Goal: Navigation & Orientation: Find specific page/section

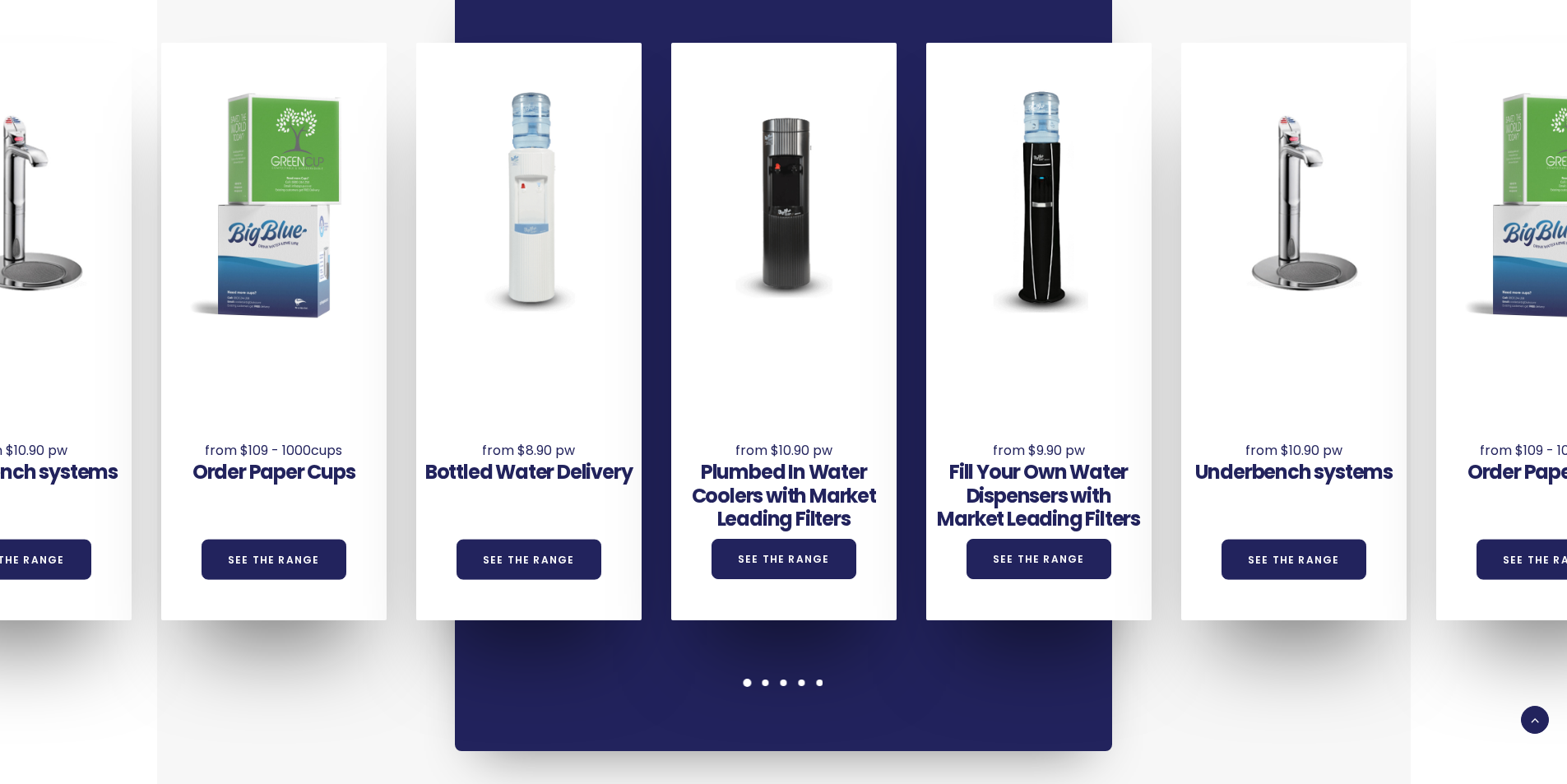
scroll to position [1316, 0]
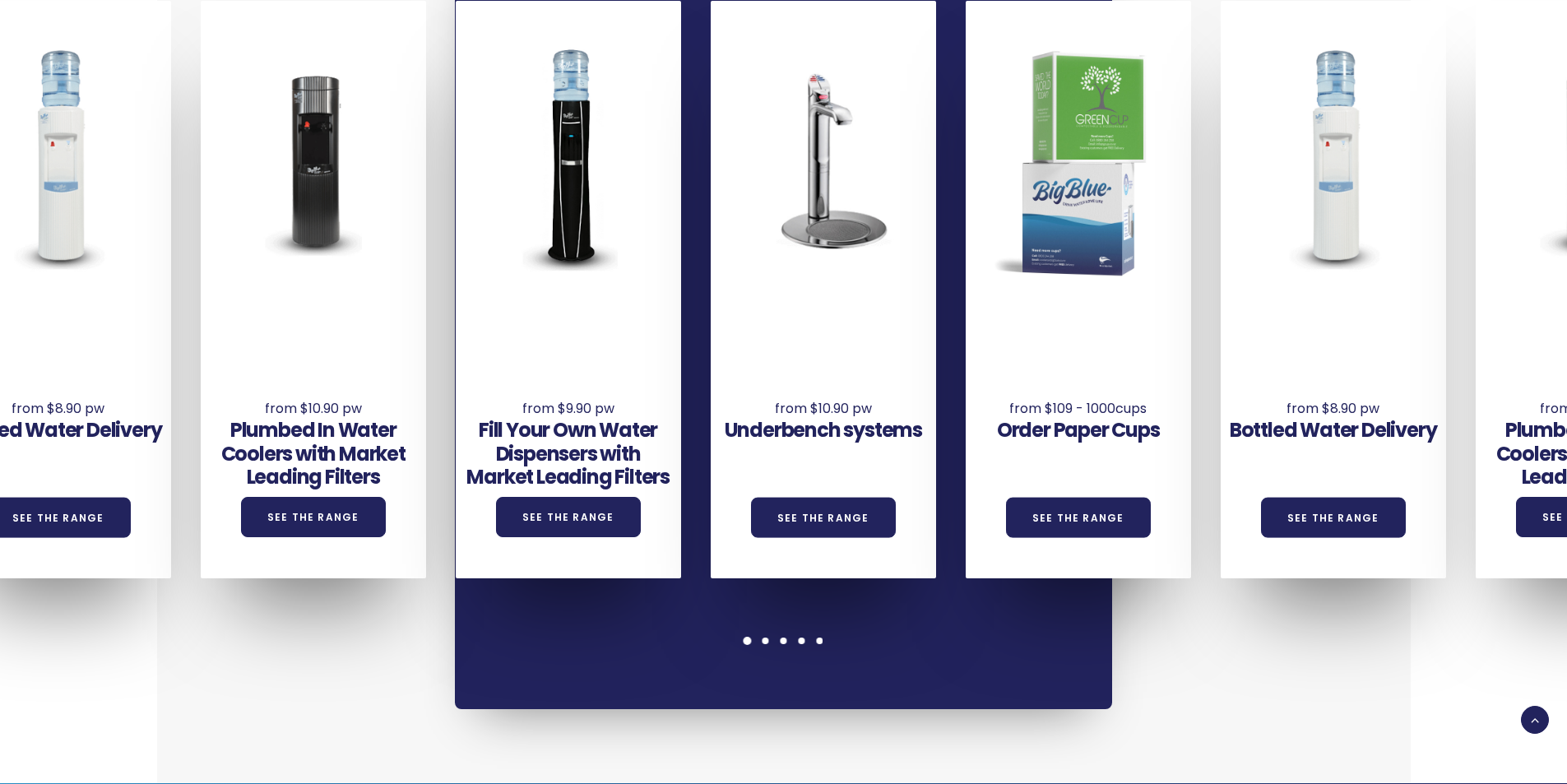
drag, startPoint x: 1309, startPoint y: 458, endPoint x: 922, endPoint y: 397, distance: 391.8
click at [982, 414] on div "Order Paper Cups See the Range" at bounding box center [1079, 444] width 225 height 92
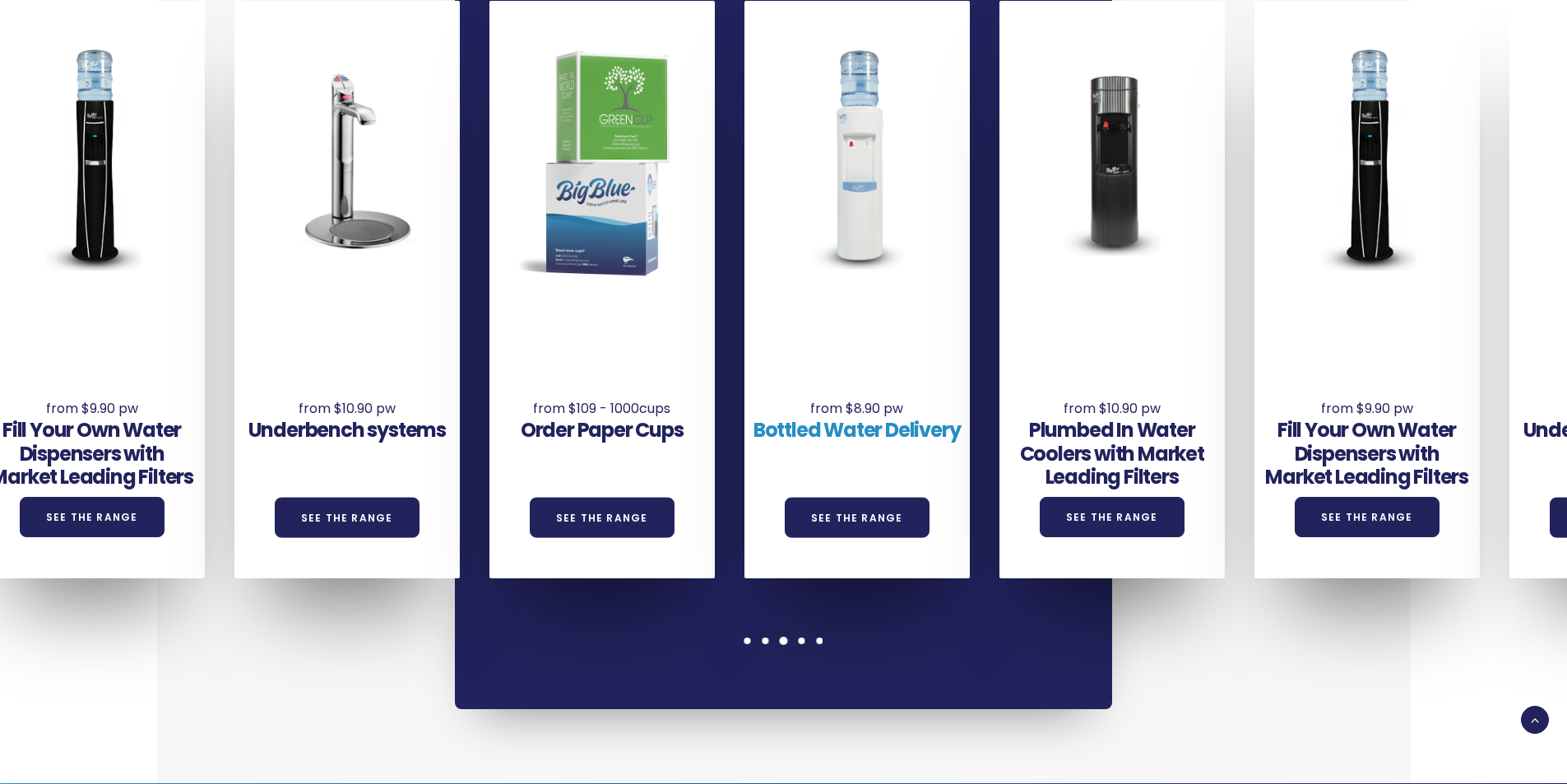
drag, startPoint x: 1318, startPoint y: 446, endPoint x: 793, endPoint y: 397, distance: 527.3
click at [794, 398] on div "Bottled Water Delivery See the Range" at bounding box center [857, 444] width 225 height 92
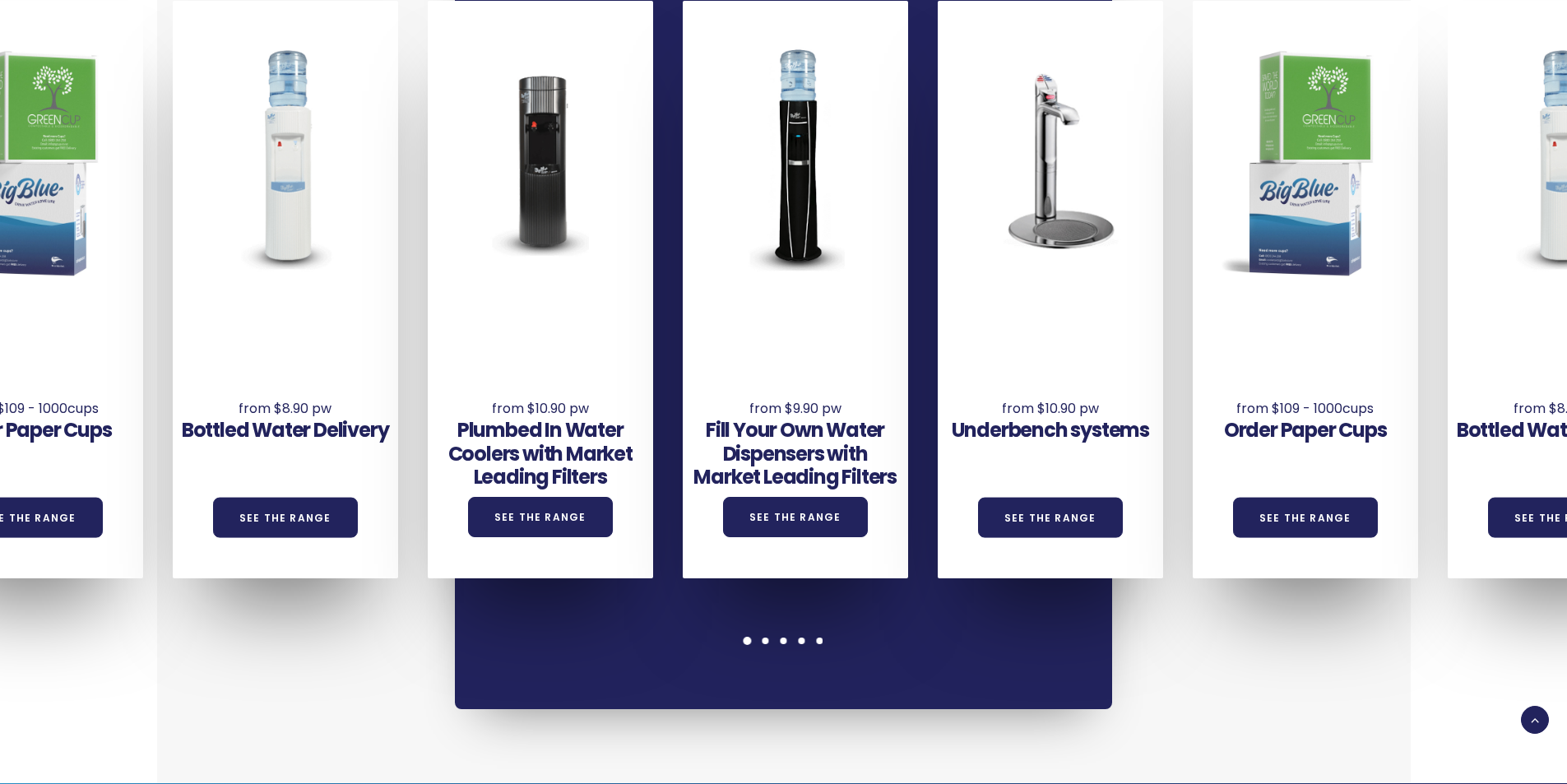
drag, startPoint x: 1273, startPoint y: 398, endPoint x: 731, endPoint y: 312, distance: 548.8
click at [732, 312] on div "Underbench systems See the Range Order Paper Cups See the Range Bottled Water D…" at bounding box center [1065, 289] width 3061 height 577
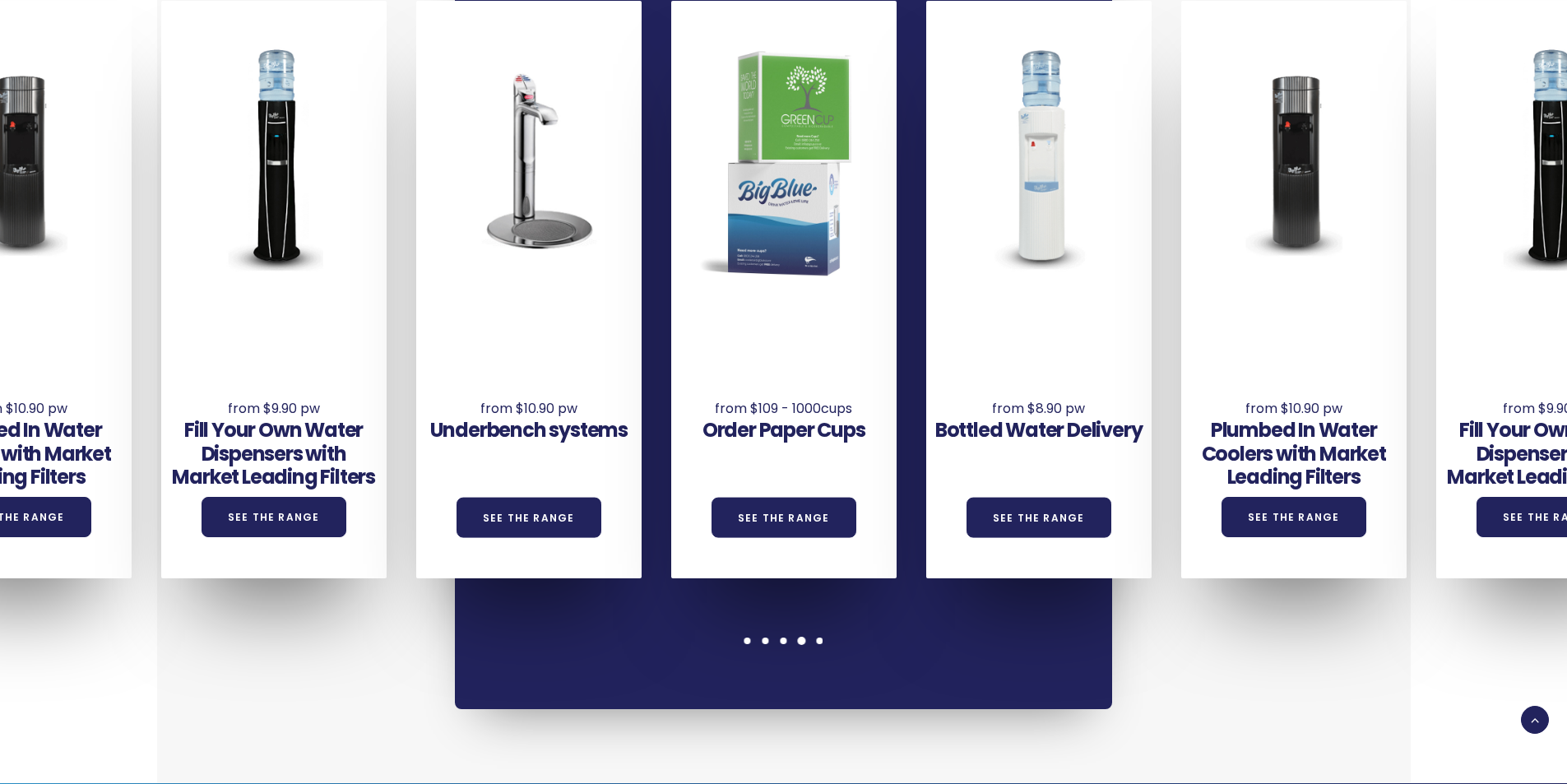
drag, startPoint x: 1392, startPoint y: 361, endPoint x: 829, endPoint y: 296, distance: 566.7
click at [841, 298] on div "Underbench systems See the Range Order Paper Cups See the Range Bottled Water D…" at bounding box center [544, 289] width 3061 height 577
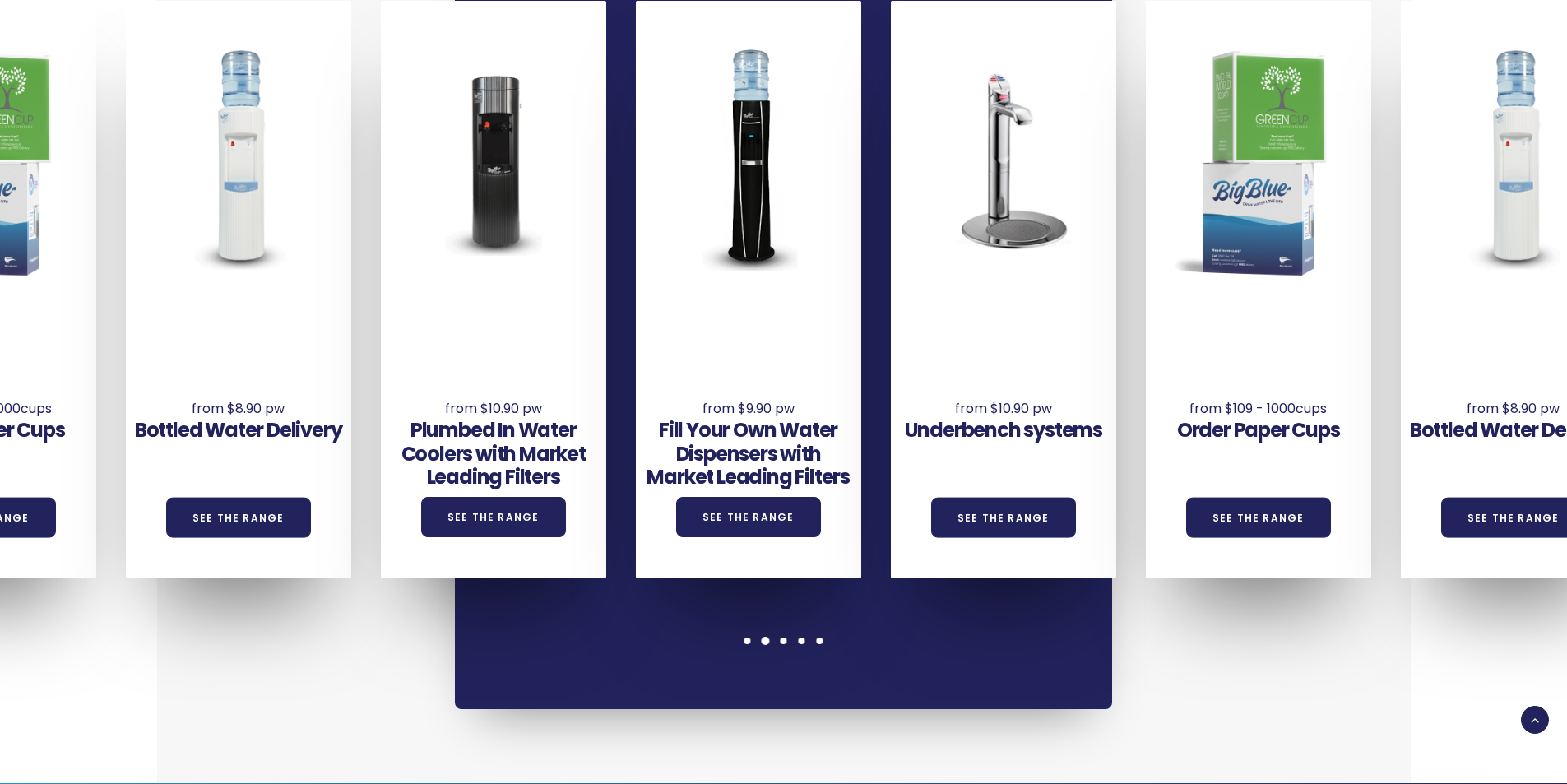
drag, startPoint x: 1252, startPoint y: 347, endPoint x: 780, endPoint y: 290, distance: 475.4
click at [1146, 309] on div "Order Paper Cups See the Range" at bounding box center [1259, 399] width 225 height 181
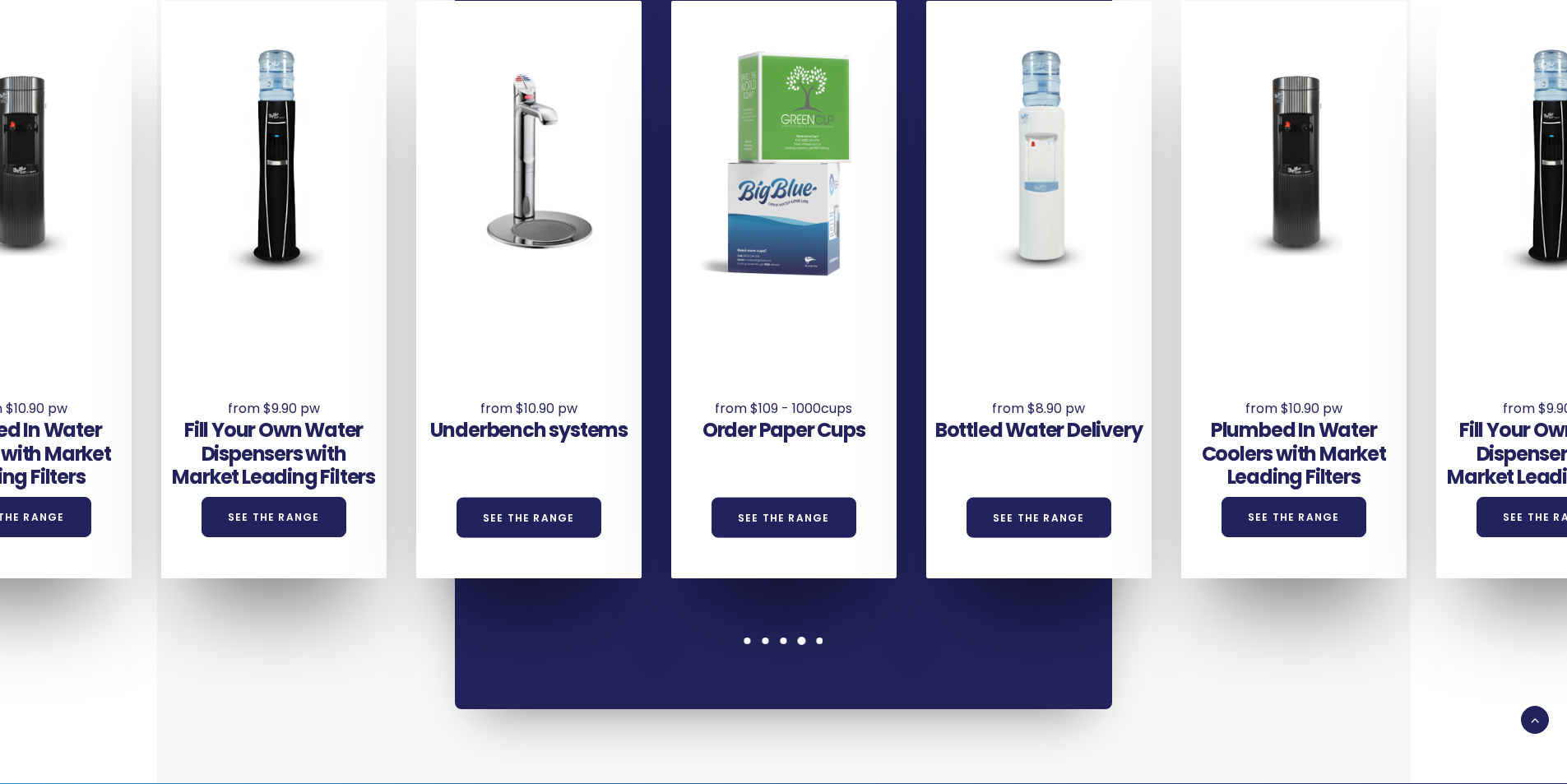
drag, startPoint x: 1317, startPoint y: 347, endPoint x: 788, endPoint y: 291, distance: 532.0
click at [789, 292] on div "Underbench systems See the Range Order Paper Cups See the Range Bottled Water D…" at bounding box center [544, 289] width 3061 height 577
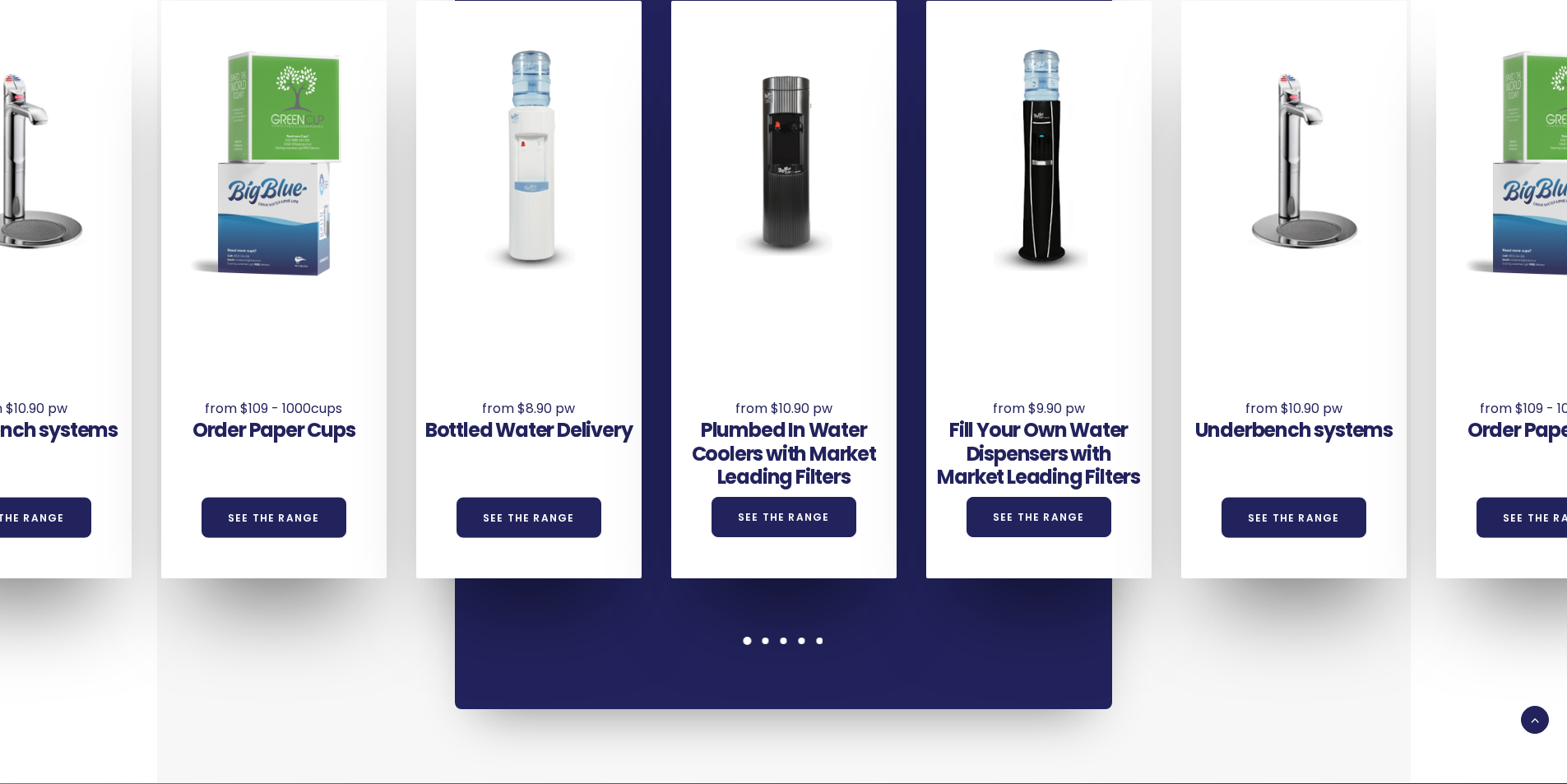
drag, startPoint x: 1092, startPoint y: 319, endPoint x: 838, endPoint y: 284, distance: 256.4
click at [1181, 309] on div "Underbench systems See the Range" at bounding box center [1294, 399] width 225 height 181
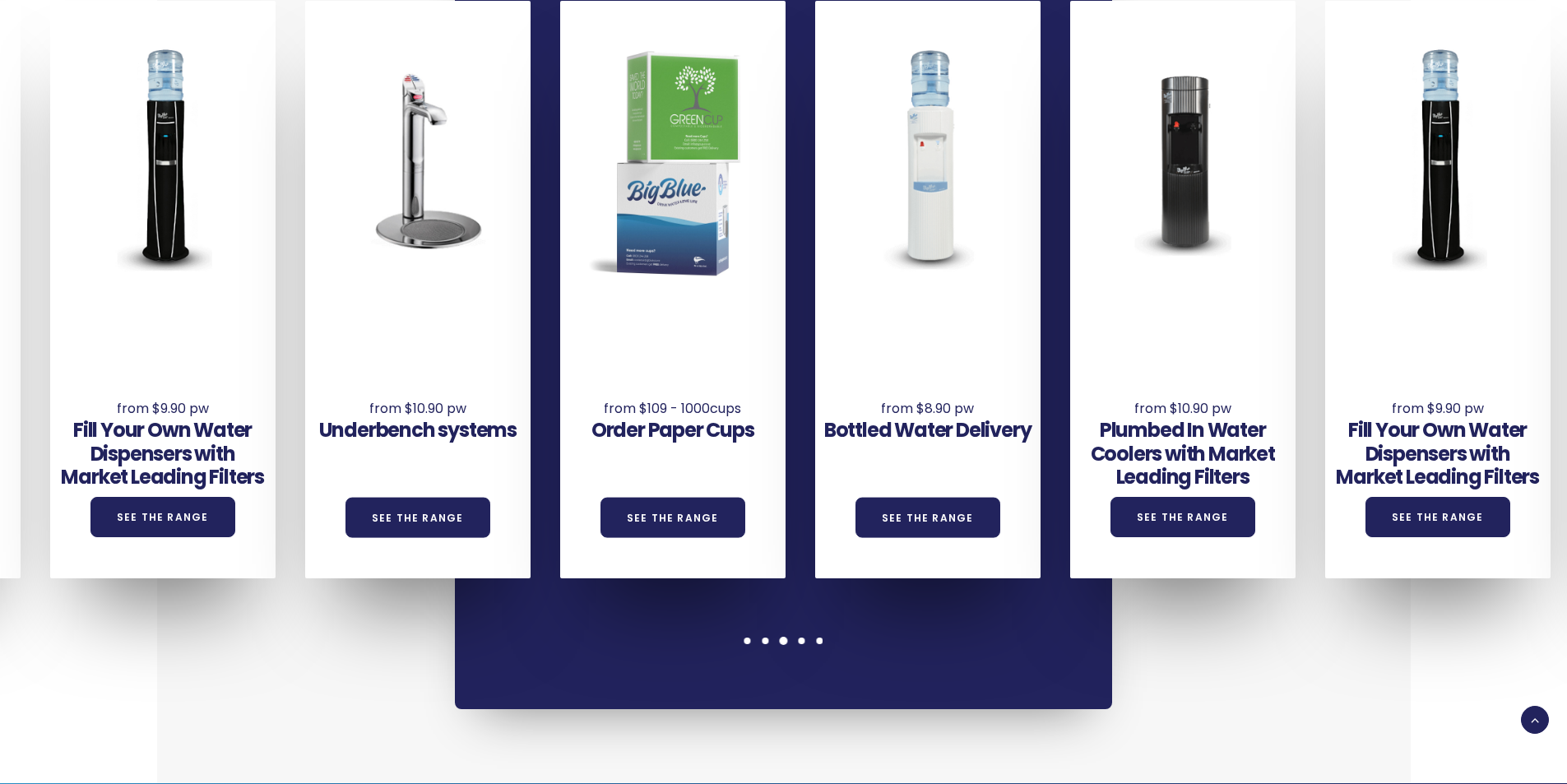
drag, startPoint x: 1337, startPoint y: 351, endPoint x: 971, endPoint y: 297, distance: 370.0
click at [971, 309] on div "Bottled Water Delivery See the Range" at bounding box center [928, 399] width 225 height 181
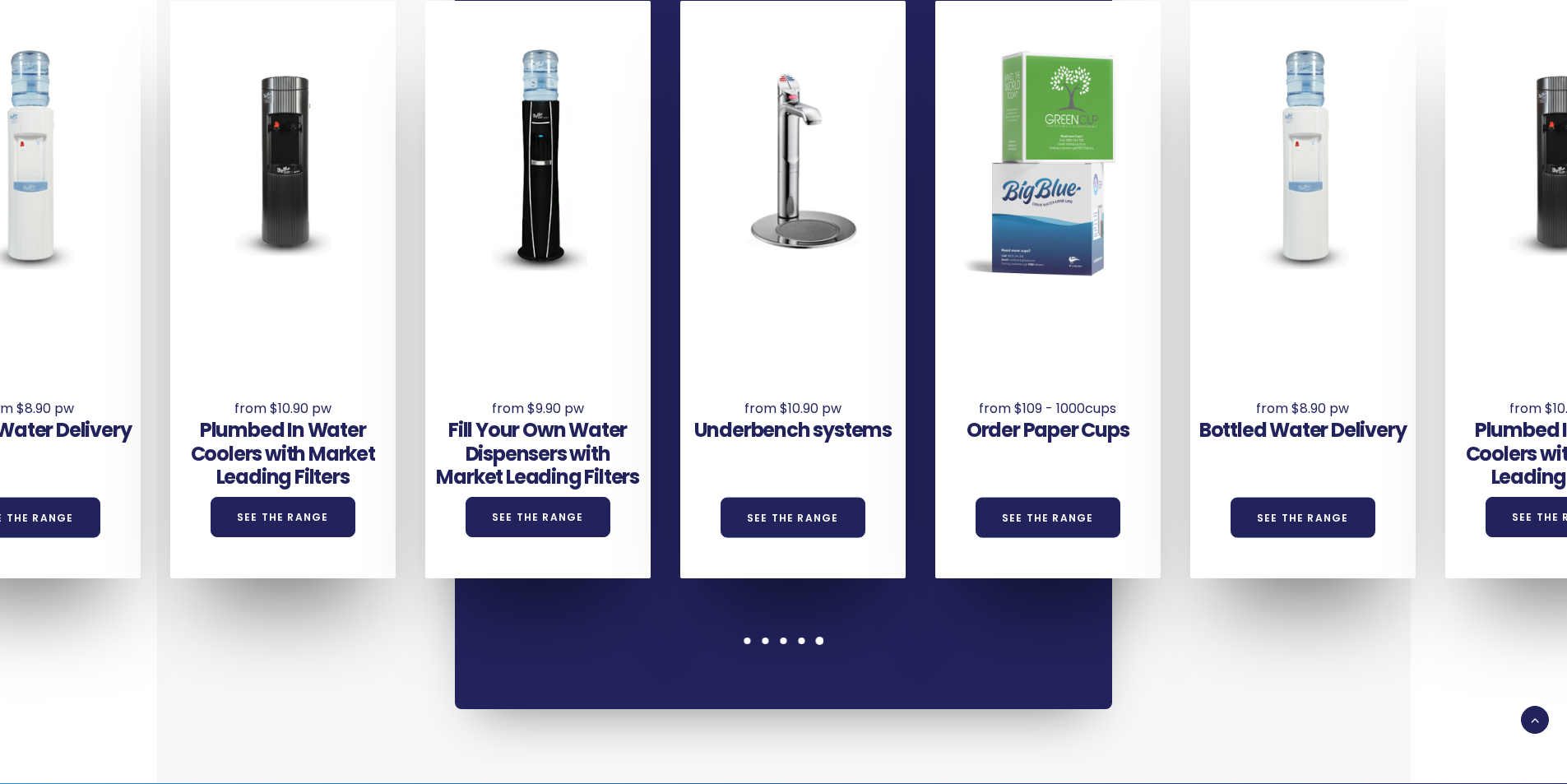
drag, startPoint x: 665, startPoint y: 287, endPoint x: 1282, endPoint y: 308, distance: 617.4
click at [1190, 308] on div "Order Paper Cups See the Range" at bounding box center [1063, 289] width 255 height 577
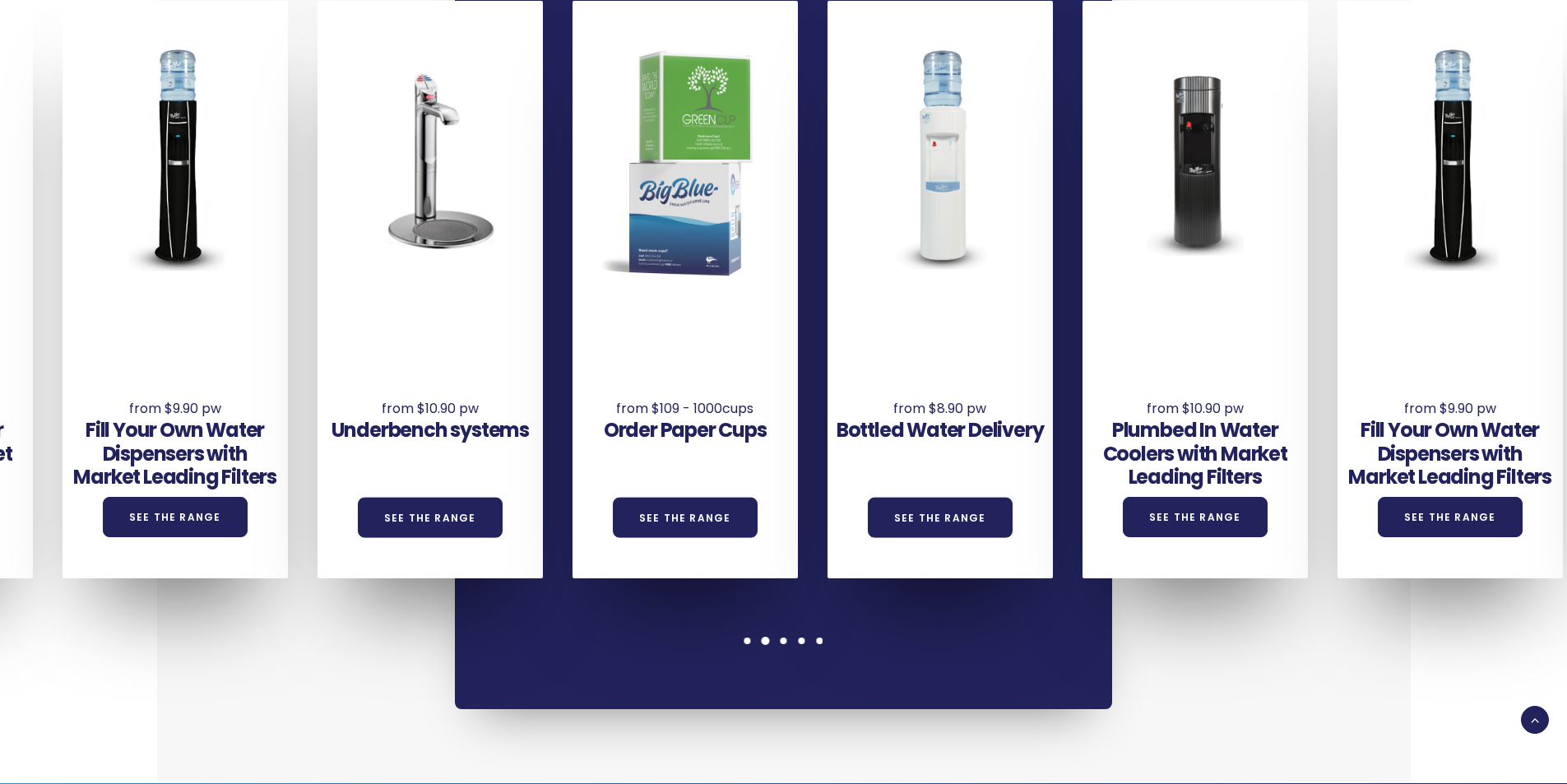
drag, startPoint x: 275, startPoint y: 232, endPoint x: 975, endPoint y: 316, distance: 705.0
click at [974, 316] on div "Underbench systems See the Range Order Paper Cups See the Range Bottled Water D…" at bounding box center [445, 289] width 3061 height 577
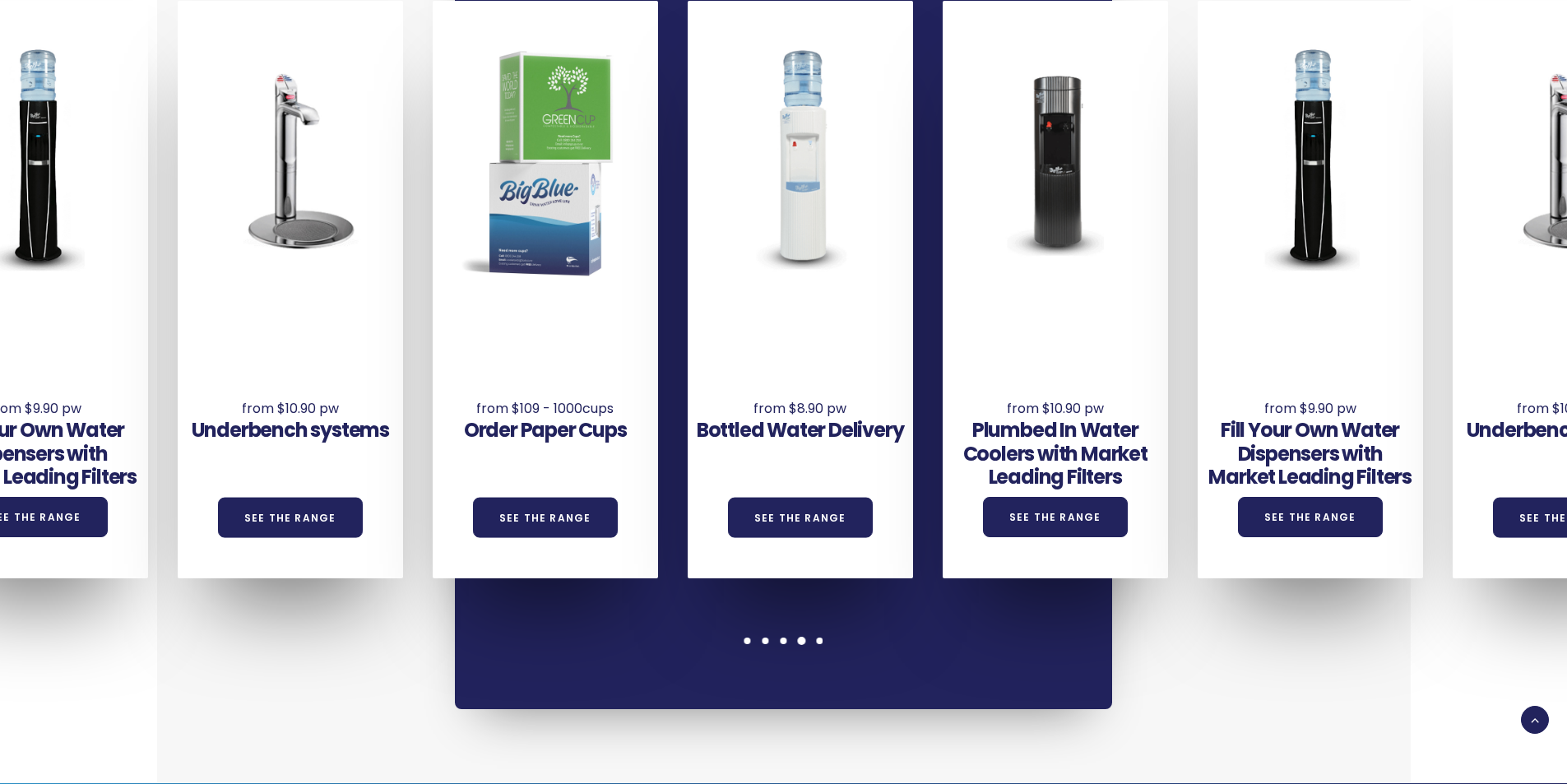
drag, startPoint x: 153, startPoint y: 249, endPoint x: 1291, endPoint y: 337, distance: 1141.4
click at [1254, 337] on div "Underbench systems See the Range Order Paper Cups See the Range Bottled Water D…" at bounding box center [305, 289] width 3061 height 577
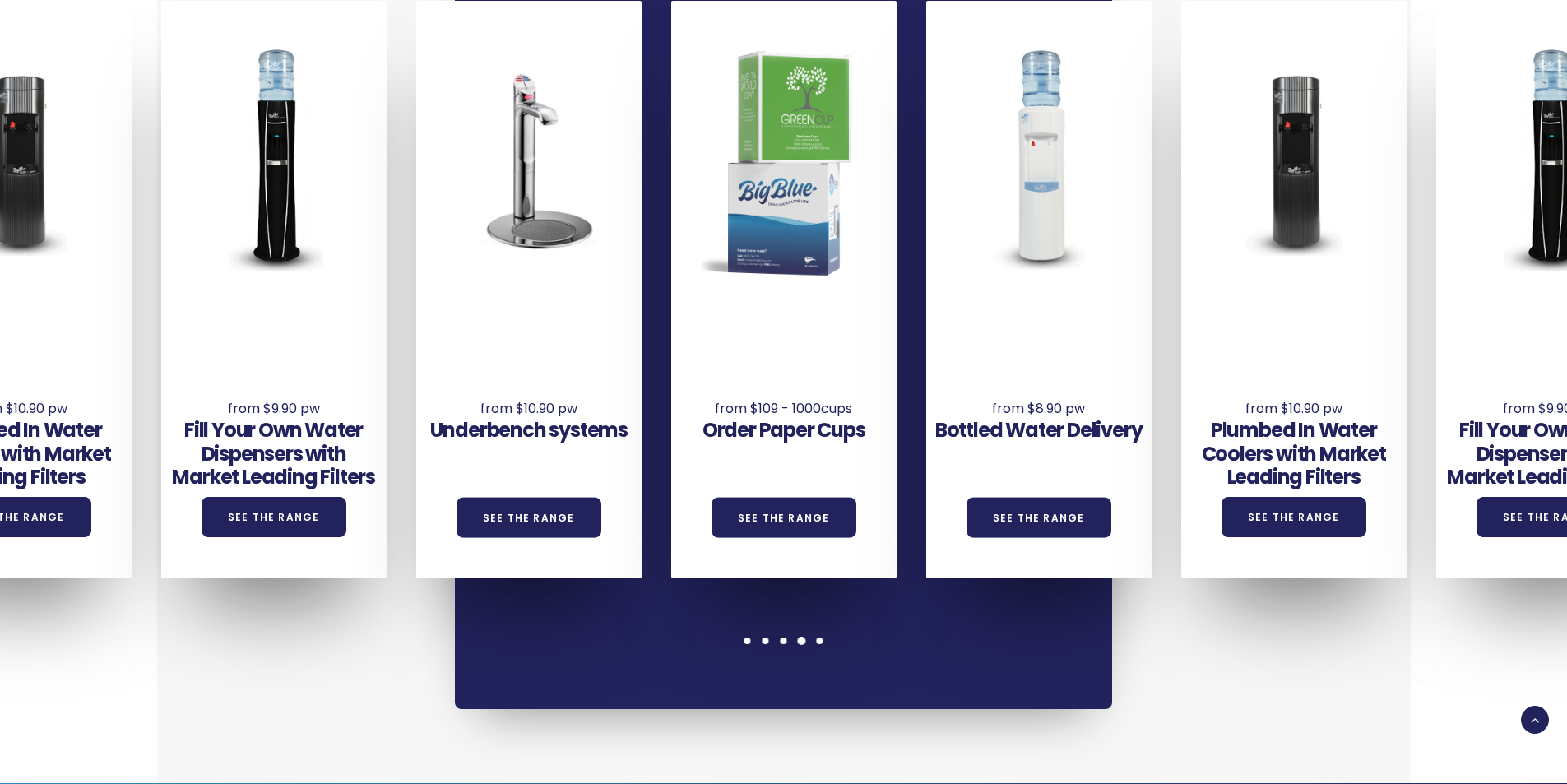
drag, startPoint x: 0, startPoint y: 237, endPoint x: 1186, endPoint y: 309, distance: 1188.2
click at [1193, 310] on div "Underbench systems See the Range Order Paper Cups See the Range Bottled Water D…" at bounding box center [544, 289] width 3061 height 577
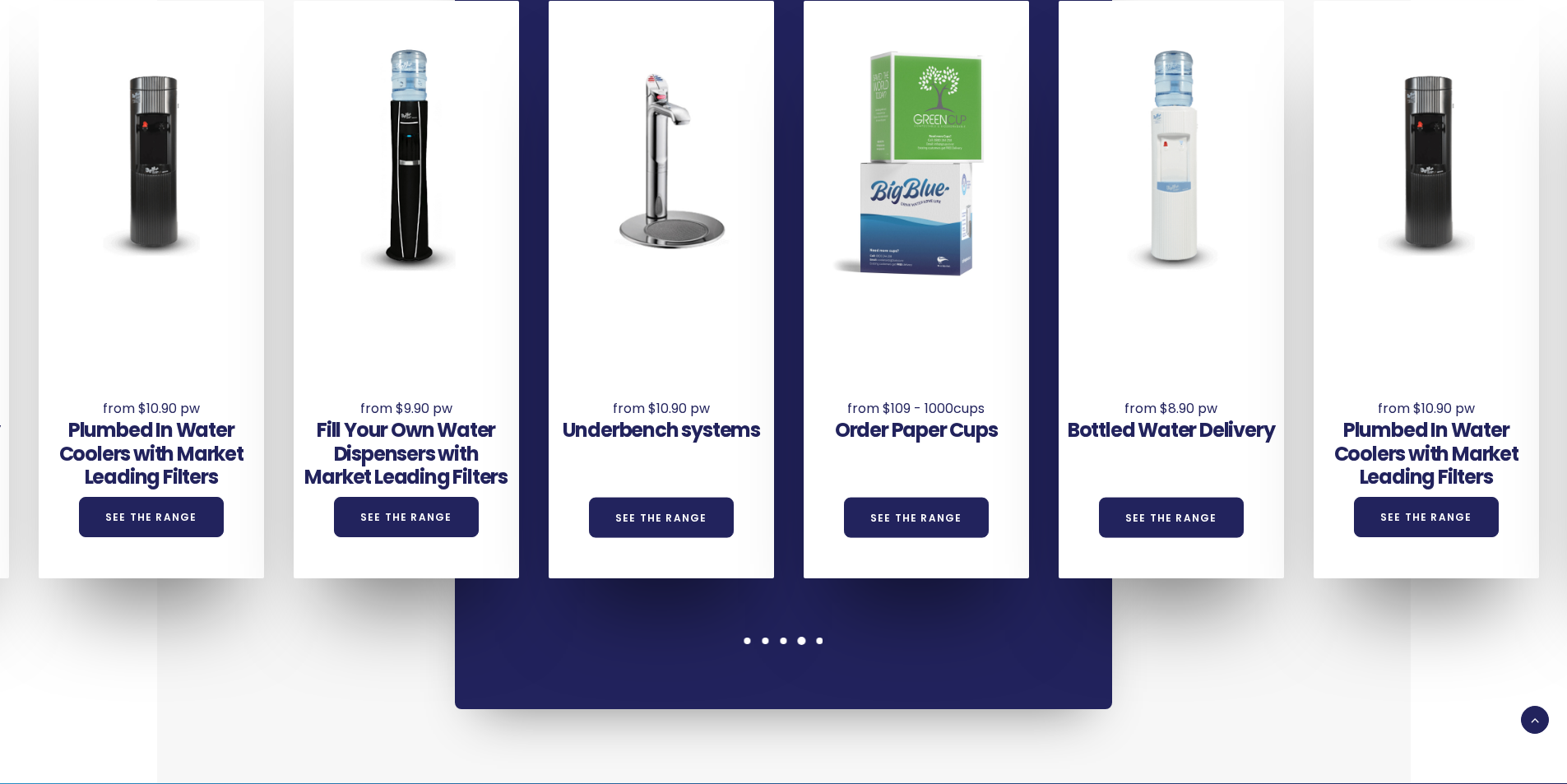
drag, startPoint x: 189, startPoint y: 267, endPoint x: 1364, endPoint y: 329, distance: 1176.6
click at [1359, 327] on div "Underbench systems See the Range Order Paper Cups See the Range Bottled Water D…" at bounding box center [677, 289] width 3061 height 577
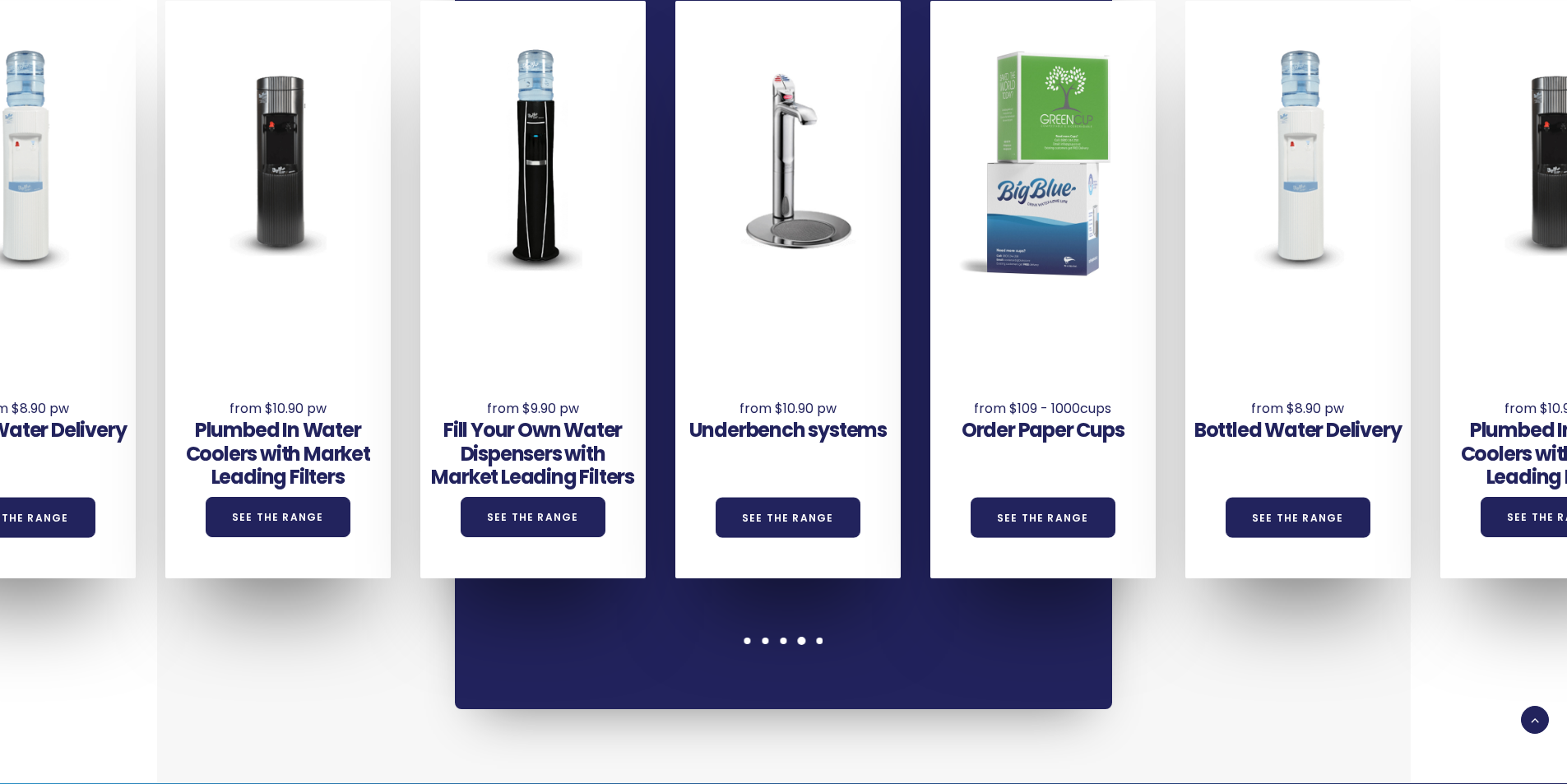
drag, startPoint x: 166, startPoint y: 232, endPoint x: 1075, endPoint y: 272, distance: 909.9
click at [1067, 272] on div "Underbench systems See the Range Order Paper Cups See the Range Bottled Water D…" at bounding box center [804, 289] width 3061 height 577
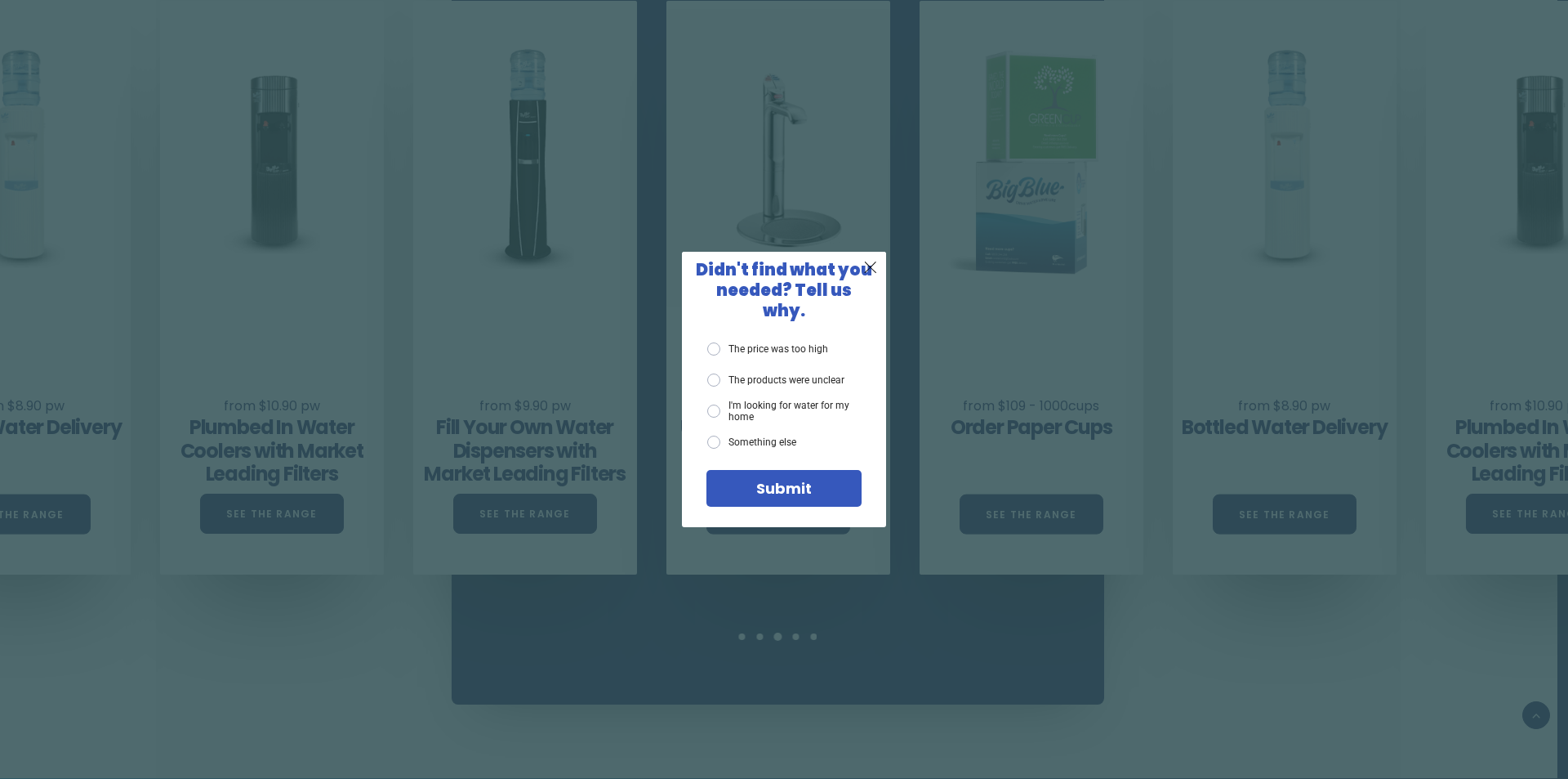
drag, startPoint x: 587, startPoint y: 0, endPoint x: 869, endPoint y: 272, distance: 391.8
click at [869, 273] on span "X" at bounding box center [870, 267] width 15 height 21
